Goal: Task Accomplishment & Management: Use online tool/utility

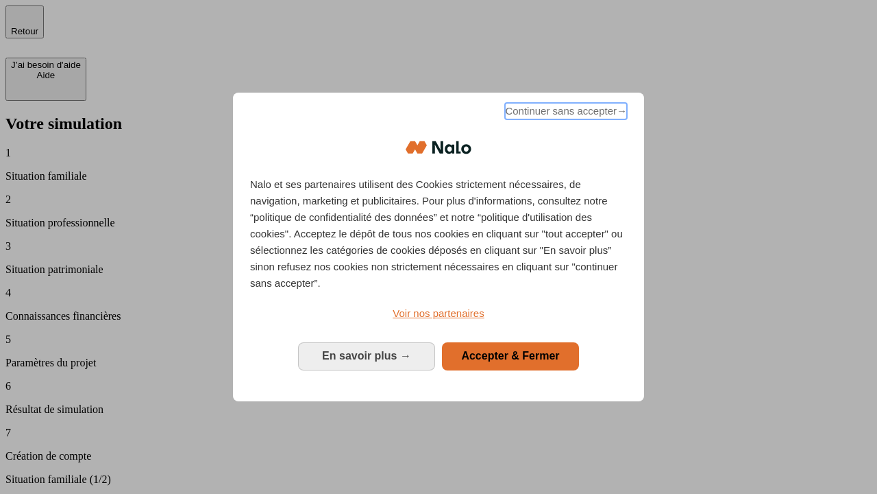
click at [565, 113] on span "Continuer sans accepter →" at bounding box center [566, 111] width 122 height 16
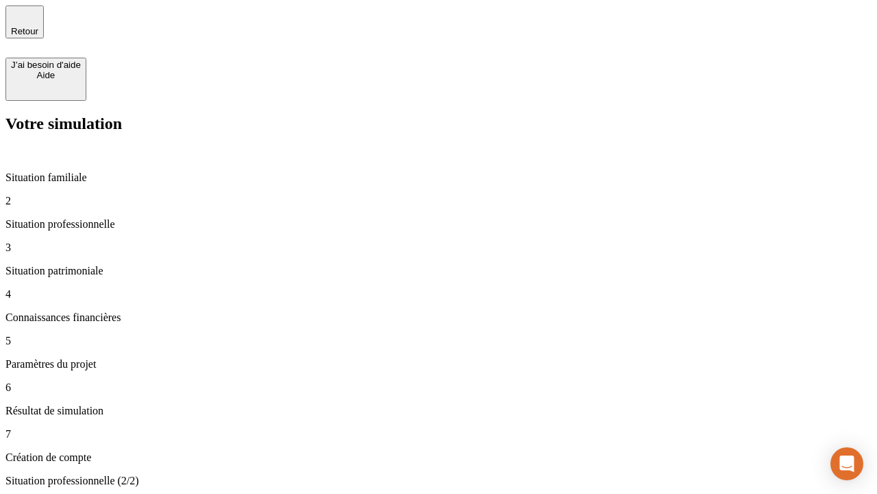
type input "30 000"
type input "1 000"
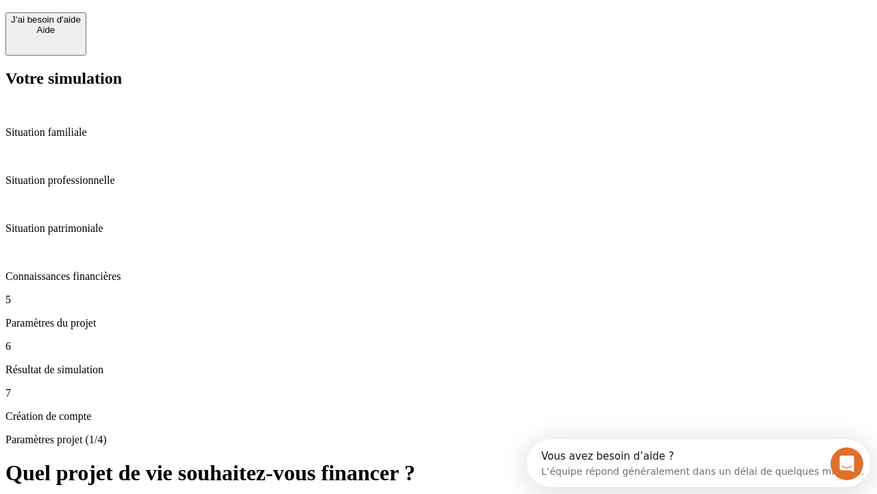
scroll to position [12, 0]
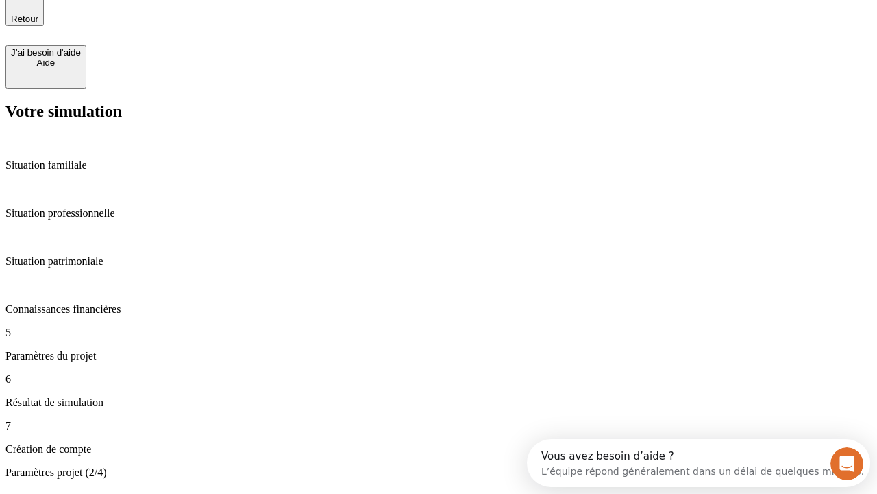
type input "40"
type input "200 000"
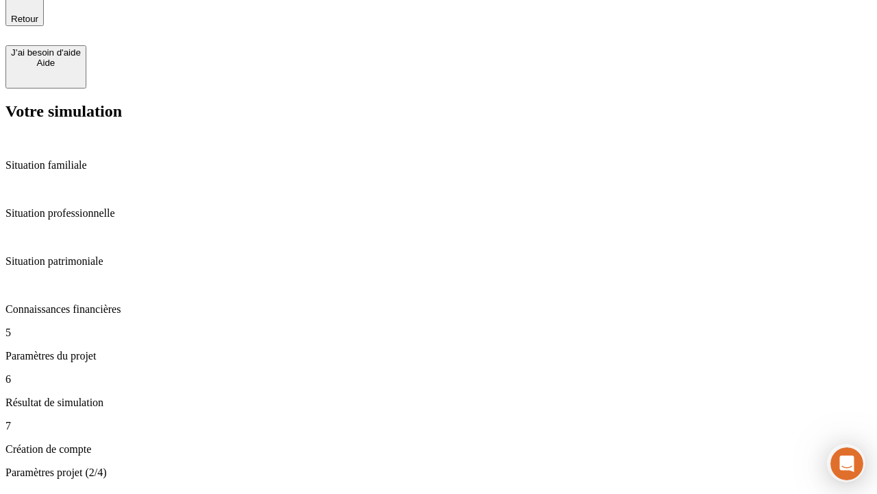
type input "640"
